Goal: Information Seeking & Learning: Learn about a topic

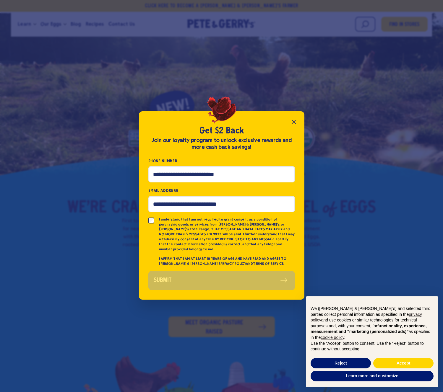
click at [288, 123] on button "Close popup" at bounding box center [294, 122] width 12 height 12
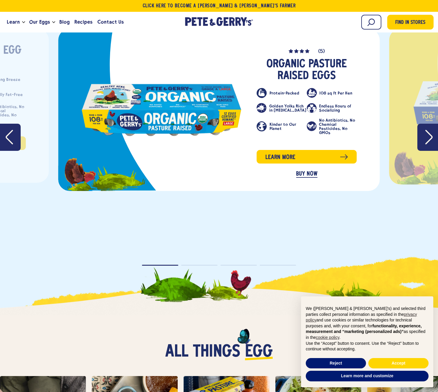
scroll to position [1097, 0]
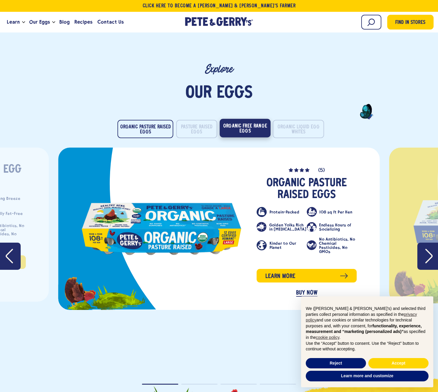
click at [254, 119] on button "Organic Free Range Eggs" at bounding box center [245, 128] width 51 height 19
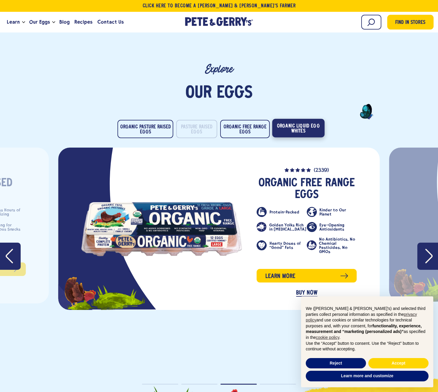
click at [290, 119] on button "Organic Liquid Egg Whites" at bounding box center [299, 128] width 52 height 19
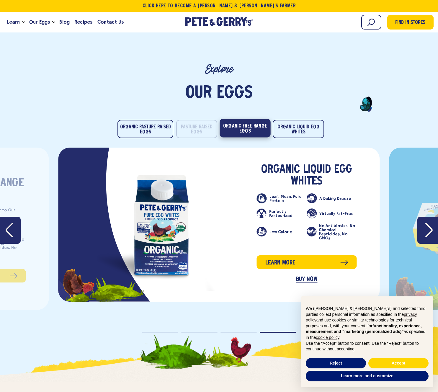
click at [249, 121] on button "Organic Free Range Eggs" at bounding box center [245, 128] width 51 height 19
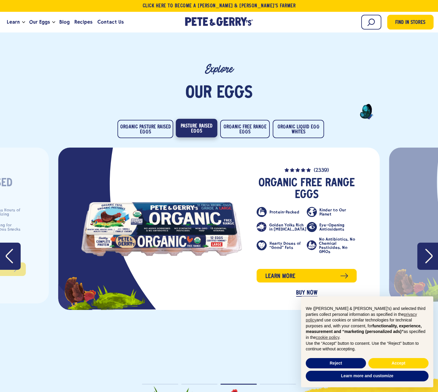
click at [208, 120] on button "Pasture Raised Eggs" at bounding box center [197, 128] width 42 height 19
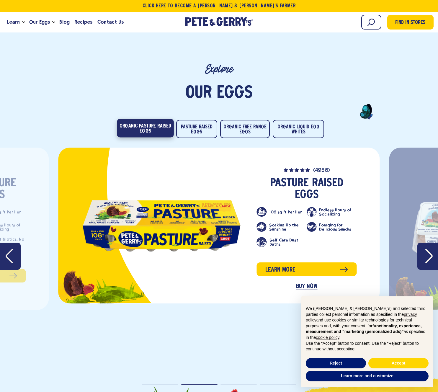
click at [161, 120] on button "Organic Pasture Raised Eggs" at bounding box center [145, 128] width 57 height 19
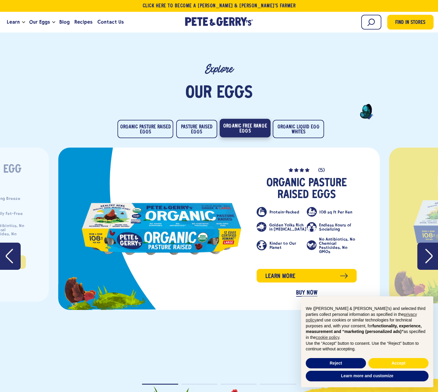
click at [234, 119] on button "Organic Free Range Eggs" at bounding box center [245, 128] width 51 height 19
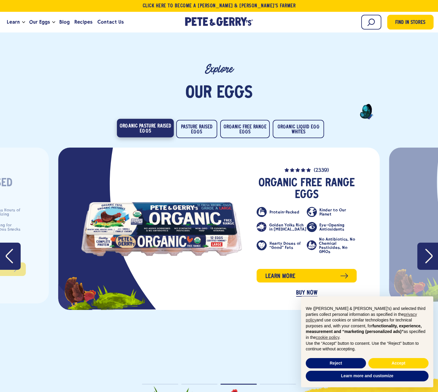
click at [162, 122] on button "Organic Pasture Raised Eggs" at bounding box center [145, 128] width 57 height 19
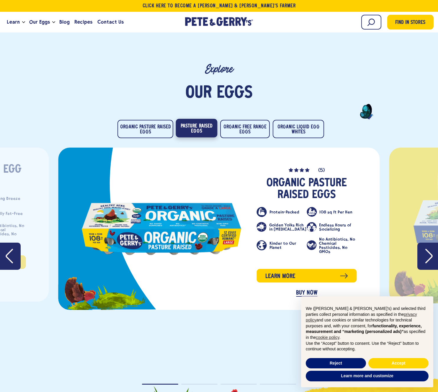
click at [208, 119] on button "Pasture Raised Eggs" at bounding box center [197, 128] width 42 height 19
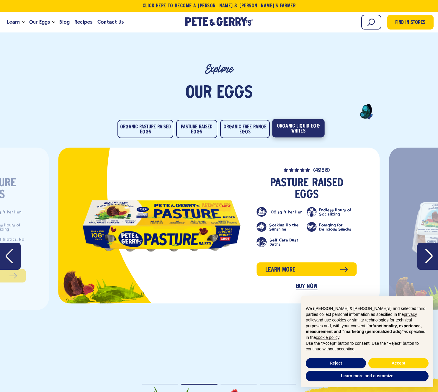
click at [291, 119] on button "Organic Liquid Egg Whites" at bounding box center [299, 128] width 52 height 19
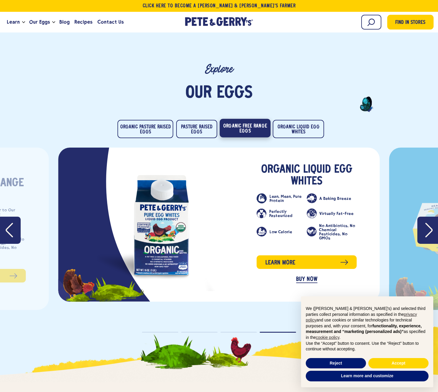
click at [257, 119] on button "Organic Free Range Eggs" at bounding box center [245, 128] width 51 height 19
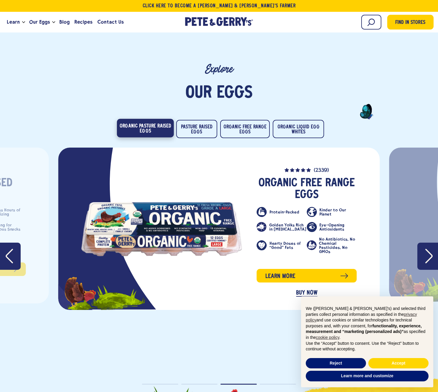
click at [159, 124] on button "Organic Pasture Raised Eggs" at bounding box center [145, 128] width 57 height 19
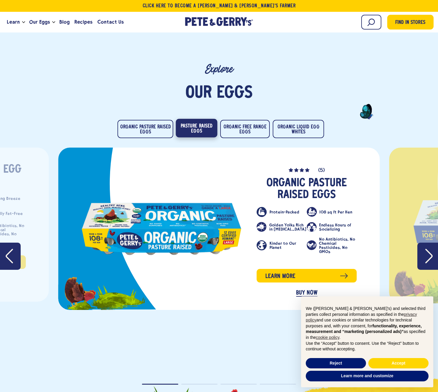
click at [192, 120] on button "Pasture Raised Eggs" at bounding box center [197, 128] width 42 height 19
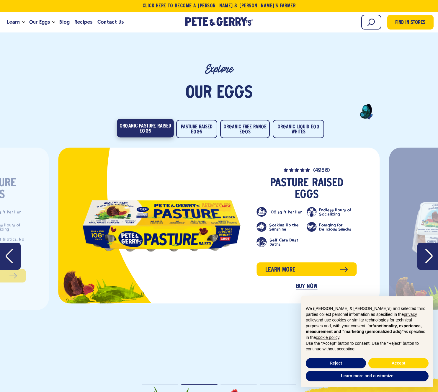
click at [154, 123] on button "Organic Pasture Raised Eggs" at bounding box center [145, 128] width 57 height 19
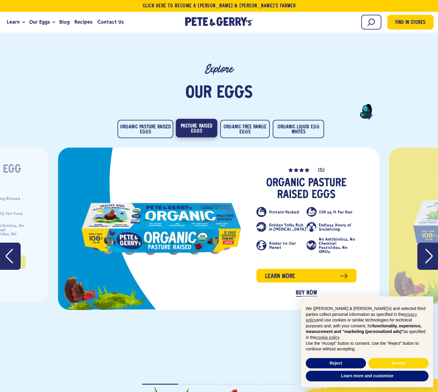
click at [199, 123] on button "Pasture Raised Eggs" at bounding box center [197, 128] width 42 height 19
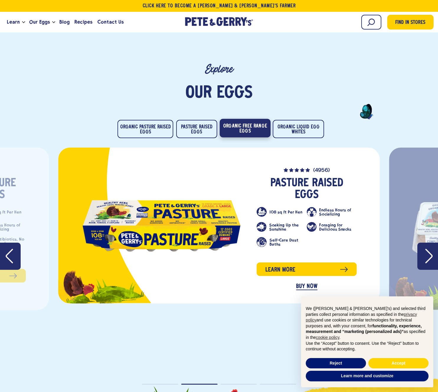
click at [243, 122] on button "Organic Free Range Eggs" at bounding box center [245, 128] width 51 height 19
